Goal: Transaction & Acquisition: Book appointment/travel/reservation

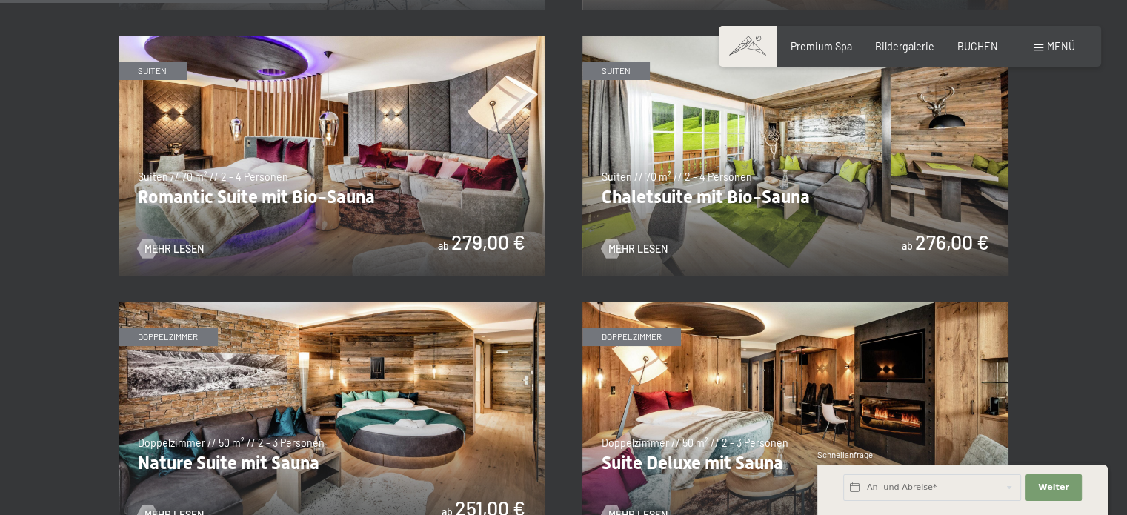
scroll to position [1260, 0]
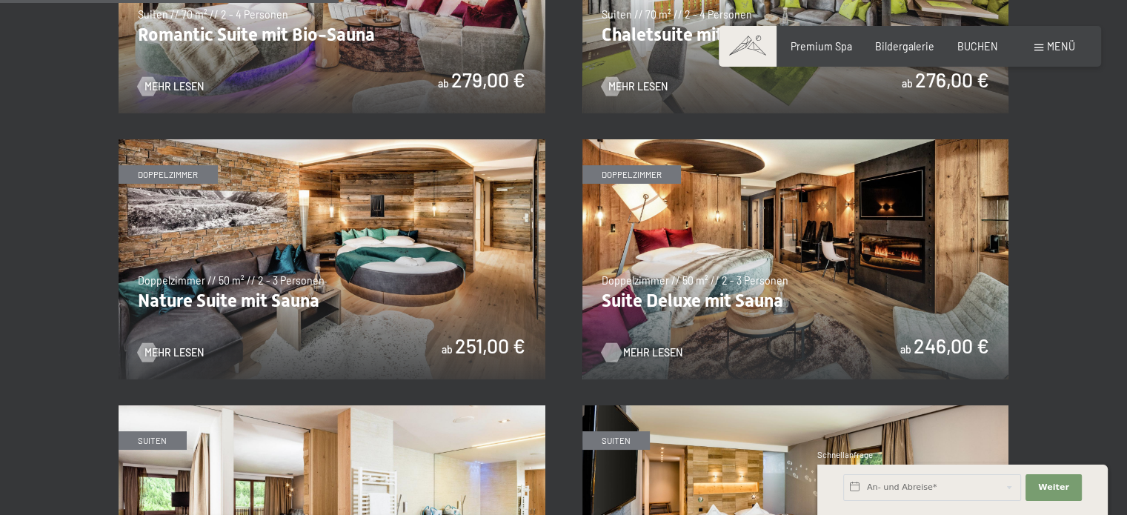
click at [653, 349] on span "Mehr Lesen" at bounding box center [652, 352] width 59 height 15
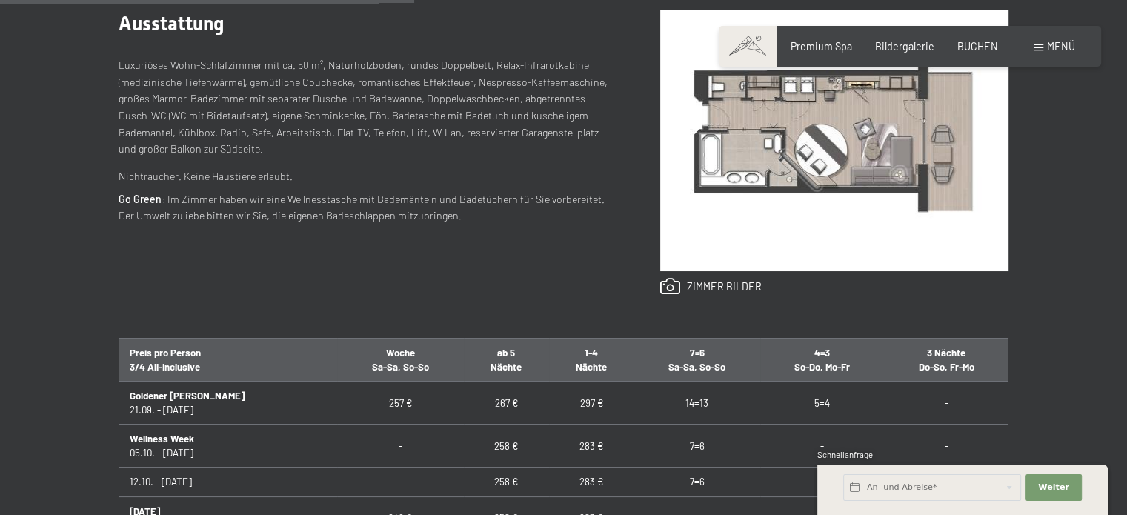
scroll to position [667, 0]
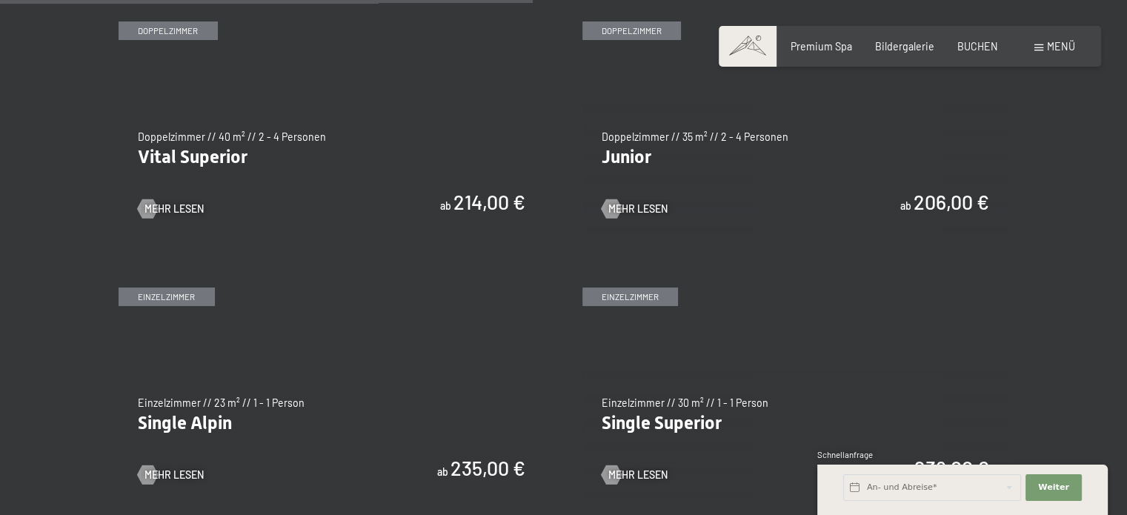
scroll to position [1778, 0]
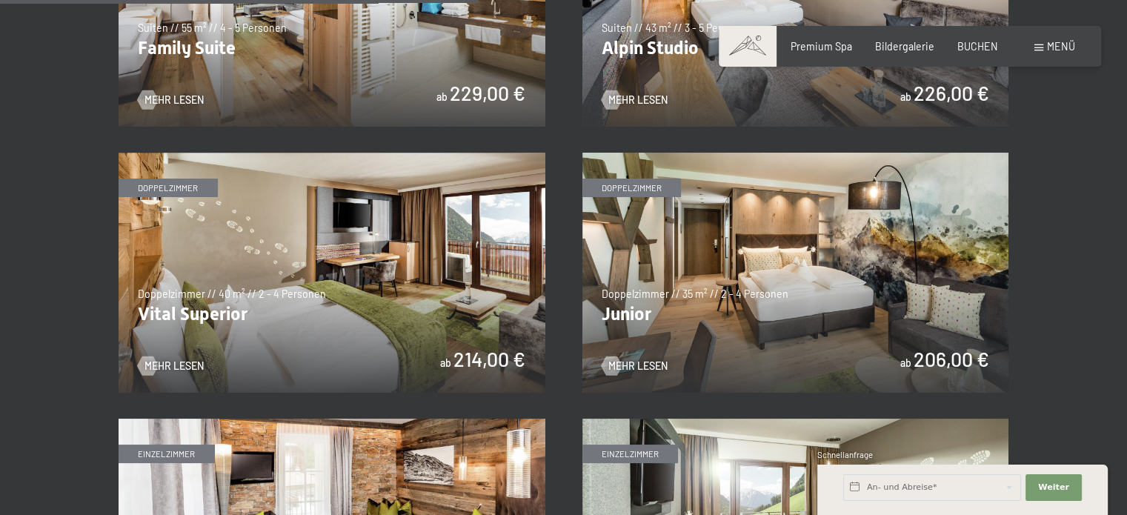
click at [742, 314] on img at bounding box center [795, 273] width 427 height 240
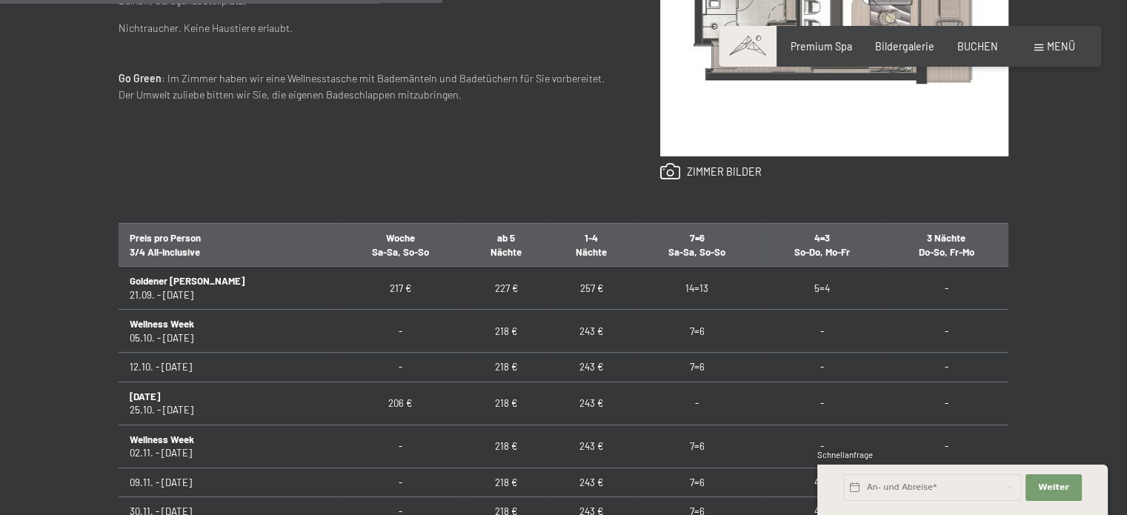
scroll to position [815, 0]
